Goal: Task Accomplishment & Management: Complete application form

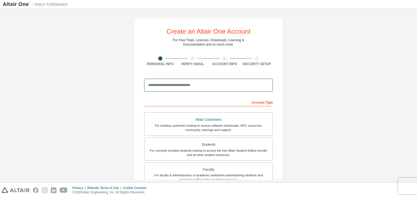
click at [200, 83] on input "email" at bounding box center [208, 85] width 129 height 13
type input "**********"
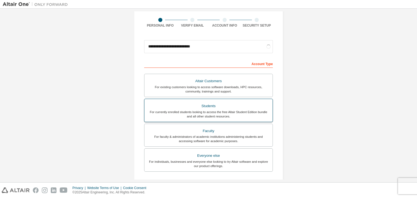
click at [189, 110] on div "For currently enrolled students looking to access the free Altair Student Editi…" at bounding box center [209, 114] width 122 height 9
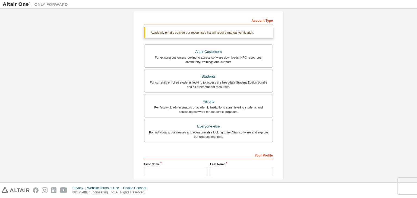
scroll to position [97, 0]
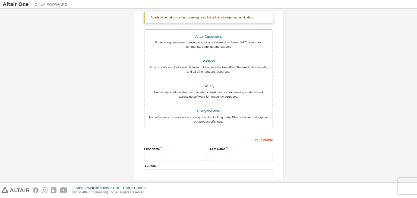
click at [168, 149] on label "First Name" at bounding box center [175, 149] width 63 height 4
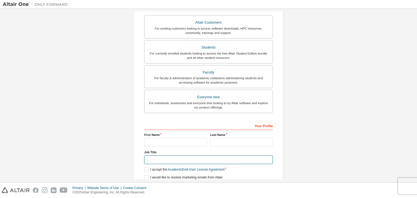
click at [165, 160] on input "text" at bounding box center [208, 159] width 129 height 9
click at [160, 145] on input "text" at bounding box center [175, 142] width 63 height 9
type input "*****"
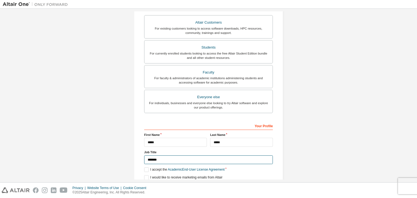
type input "*******"
click at [171, 171] on label "I accept the Academic End-User License Agreement" at bounding box center [184, 169] width 80 height 5
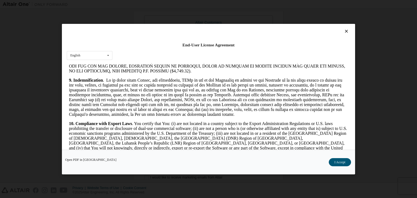
scroll to position [907, 0]
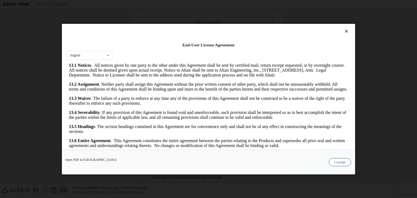
click at [342, 163] on button "I Accept" at bounding box center [340, 162] width 22 height 8
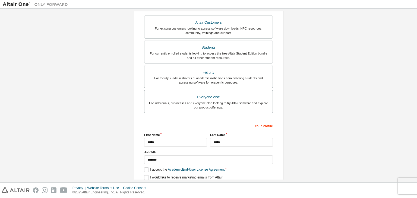
scroll to position [118, 0]
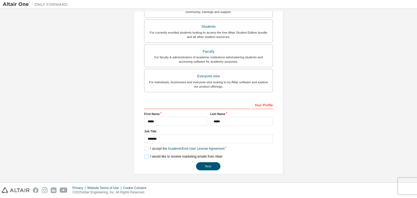
click at [145, 155] on label "I would like to receive marketing emails from Altair" at bounding box center [183, 156] width 78 height 5
click at [203, 166] on button "Next" at bounding box center [208, 166] width 24 height 8
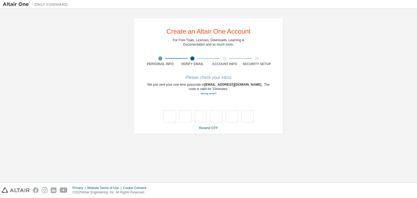
scroll to position [0, 0]
type input "*"
click at [214, 116] on input "*" at bounding box center [216, 116] width 12 height 12
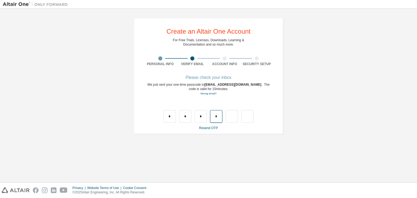
click at [214, 116] on input "*" at bounding box center [216, 116] width 12 height 12
type input "*"
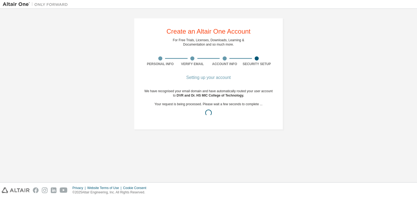
click at [179, 107] on div "We have recognised your email domain and have automatically routed your user ac…" at bounding box center [208, 104] width 129 height 30
